Goal: Connect with others: Connect with other users

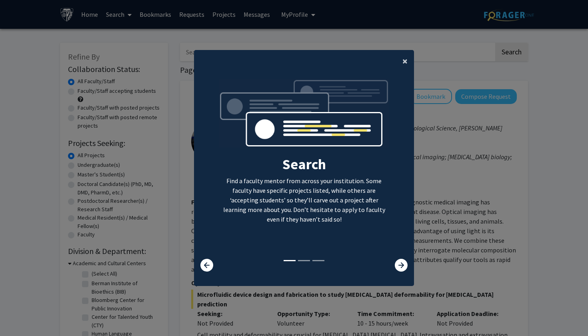
click at [408, 59] on button "×" at bounding box center [405, 61] width 18 height 22
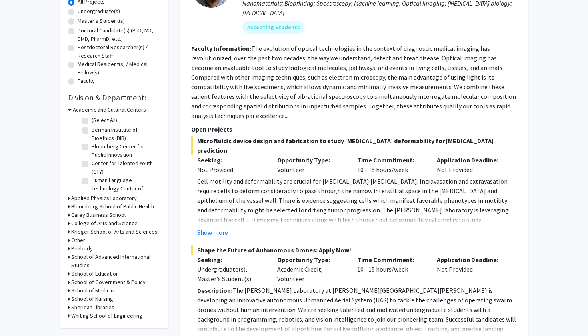
scroll to position [154, 0]
click at [98, 275] on h3 "School of Education" at bounding box center [95, 274] width 48 height 8
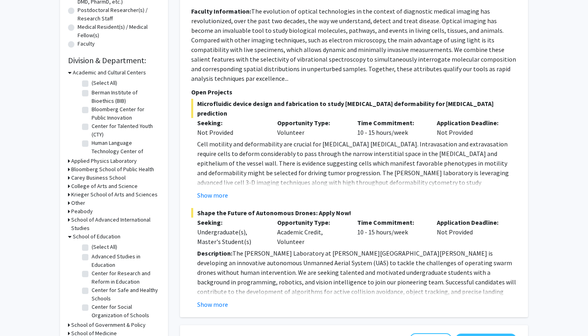
scroll to position [206, 0]
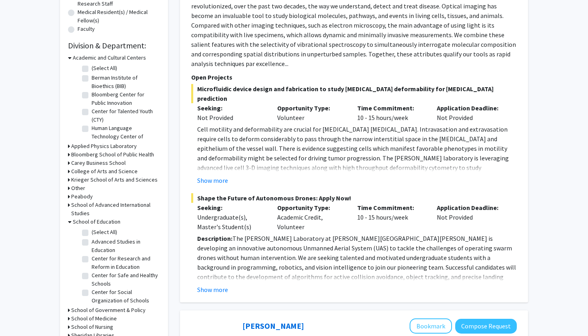
click at [92, 232] on label "(Select All)" at bounding box center [105, 232] width 26 height 8
click at [92, 232] on input "(Select All)" at bounding box center [94, 230] width 5 height 5
checkbox input "true"
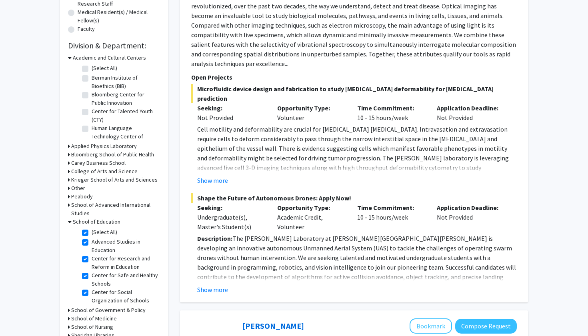
checkbox input "true"
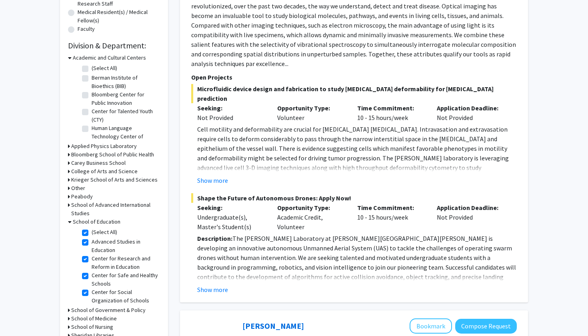
checkbox input "true"
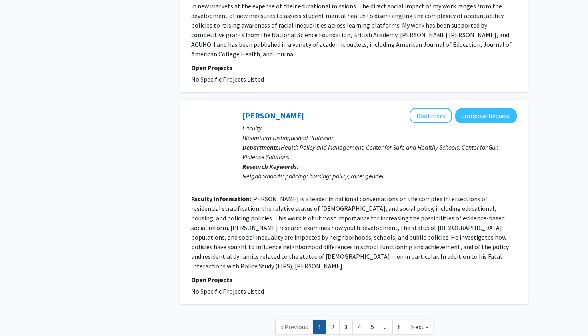
scroll to position [1861, 0]
click at [335, 320] on link "2" at bounding box center [333, 327] width 14 height 14
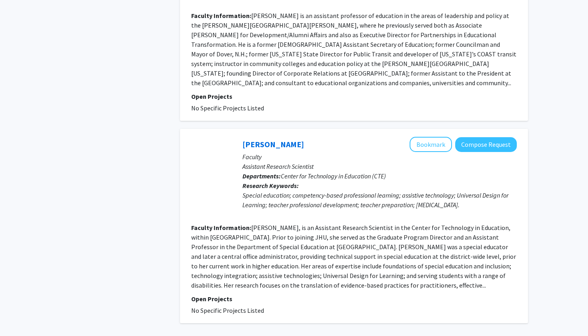
scroll to position [1738, 0]
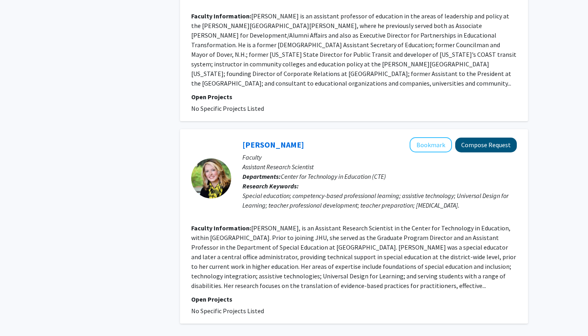
click at [479, 138] on button "Compose Request" at bounding box center [486, 145] width 62 height 15
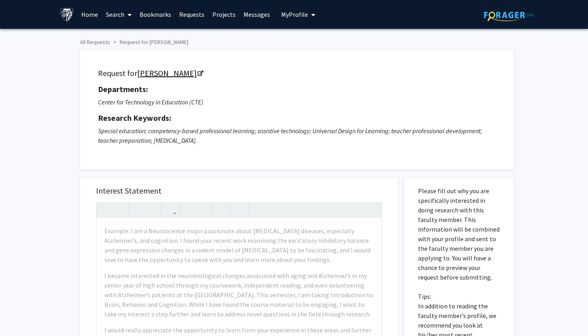
drag, startPoint x: 136, startPoint y: 74, endPoint x: 212, endPoint y: 78, distance: 76.1
click at [212, 78] on h5 "Request for [PERSON_NAME]" at bounding box center [297, 73] width 398 height 10
copy h5 "[PERSON_NAME]"
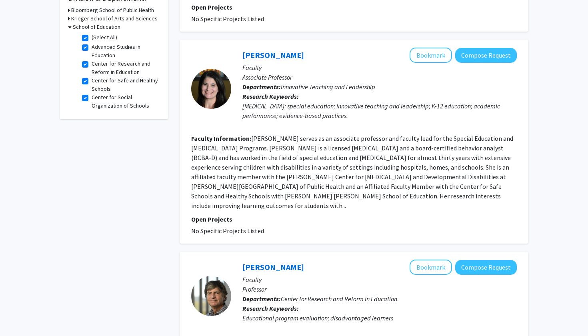
scroll to position [252, 0]
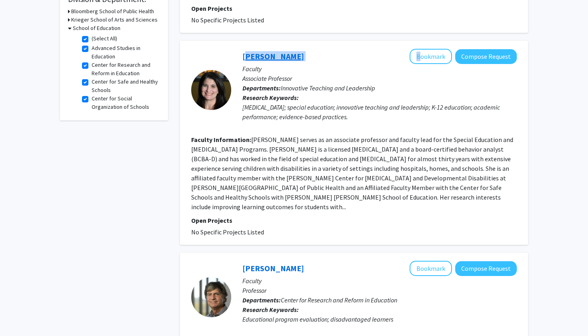
drag, startPoint x: 303, startPoint y: 40, endPoint x: 243, endPoint y: 37, distance: 60.5
click at [243, 49] on div "[PERSON_NAME] Bookmark Compose Request" at bounding box center [379, 56] width 274 height 15
copy div "[PERSON_NAME]"
click at [482, 49] on button "Compose Request" at bounding box center [486, 56] width 62 height 15
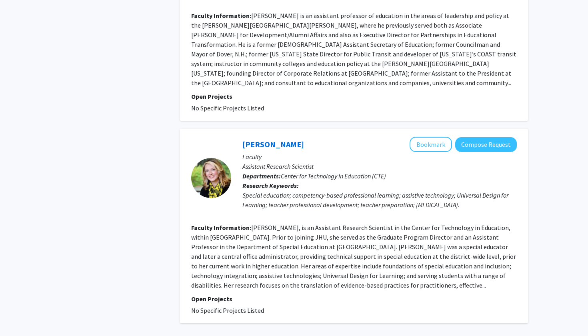
scroll to position [1738, 0]
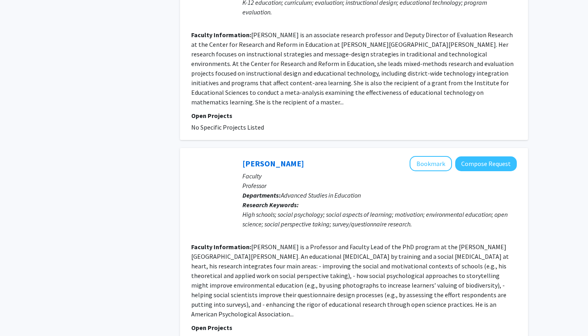
scroll to position [1811, 0]
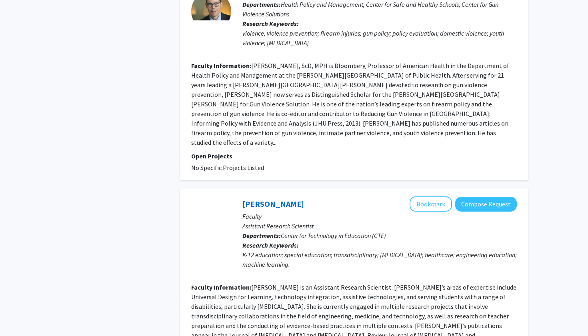
scroll to position [550, 0]
